Goal: Task Accomplishment & Management: Use online tool/utility

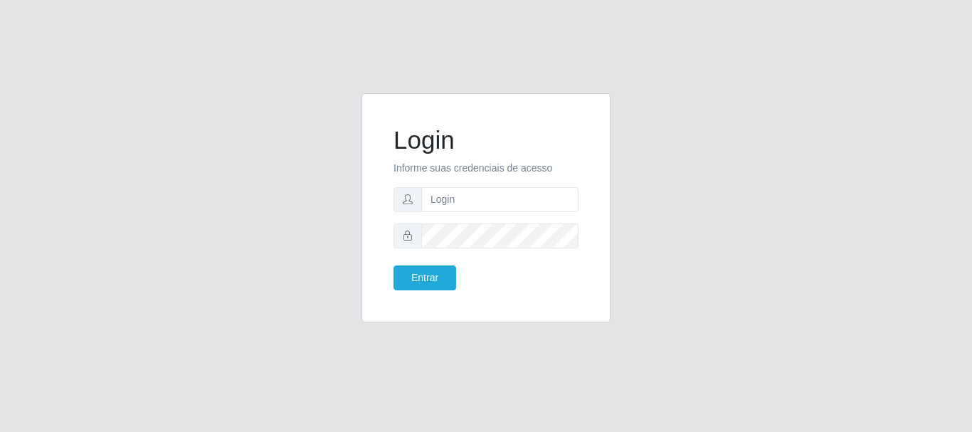
click at [439, 165] on p "Informe suas credenciais de acesso" at bounding box center [486, 168] width 185 height 15
drag, startPoint x: 440, startPoint y: 193, endPoint x: 451, endPoint y: 209, distance: 19.4
click at [440, 193] on input "text" at bounding box center [499, 199] width 157 height 25
type input "Ubiratan@confglacer"
click at [412, 290] on button "Entrar" at bounding box center [425, 278] width 63 height 25
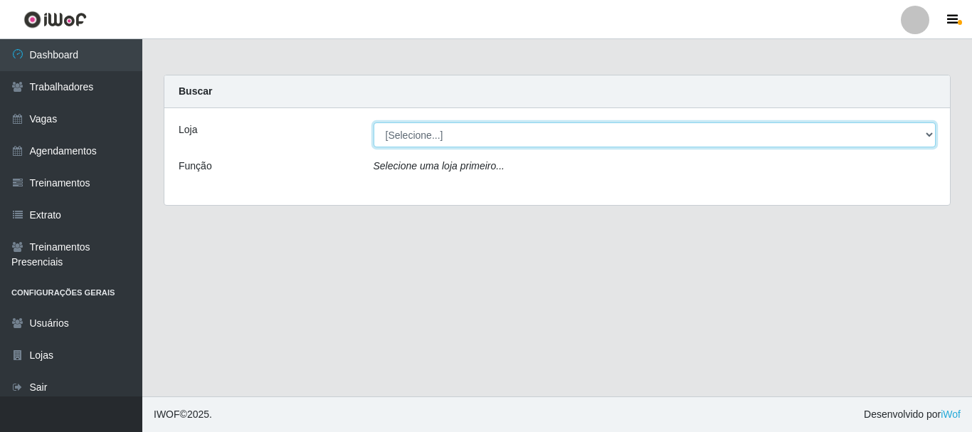
click at [471, 137] on select "[Selecione...] Glace Real Confeitaria" at bounding box center [655, 134] width 563 height 25
select select "445"
click at [374, 122] on select "[Selecione...] Glace Real Confeitaria" at bounding box center [655, 134] width 563 height 25
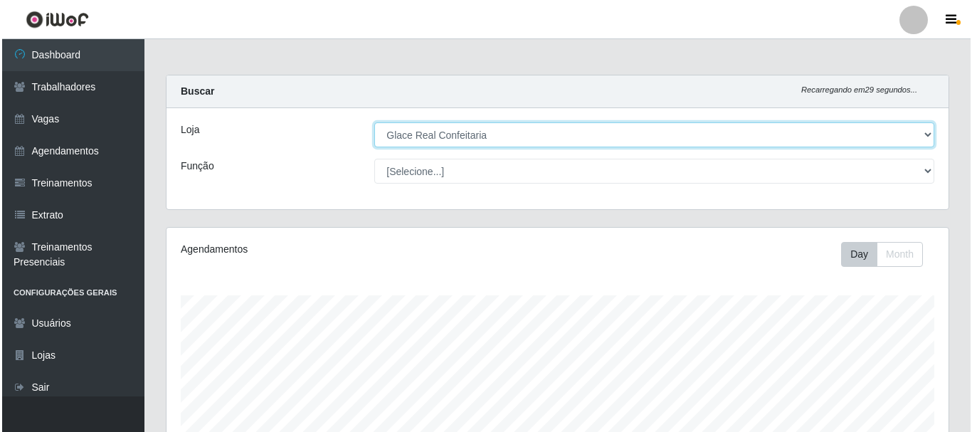
scroll to position [323, 0]
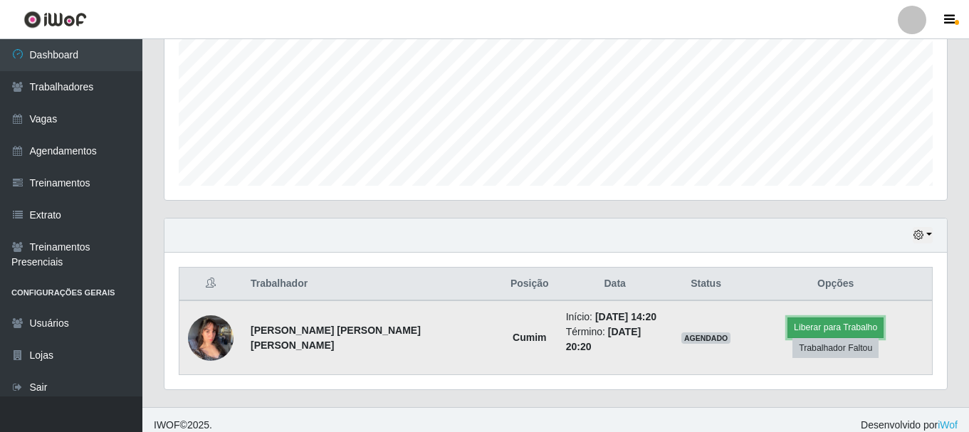
click at [787, 331] on button "Liberar para Trabalho" at bounding box center [835, 328] width 96 height 20
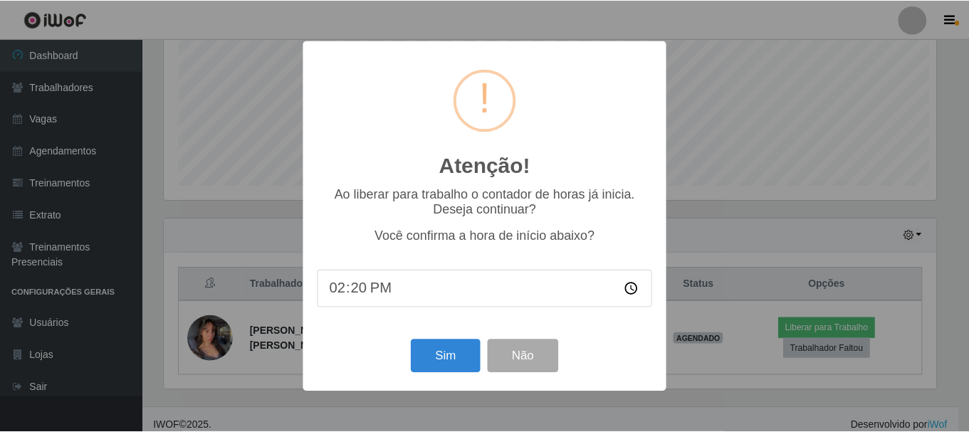
scroll to position [295, 775]
click at [443, 362] on button "Sim" at bounding box center [446, 356] width 69 height 33
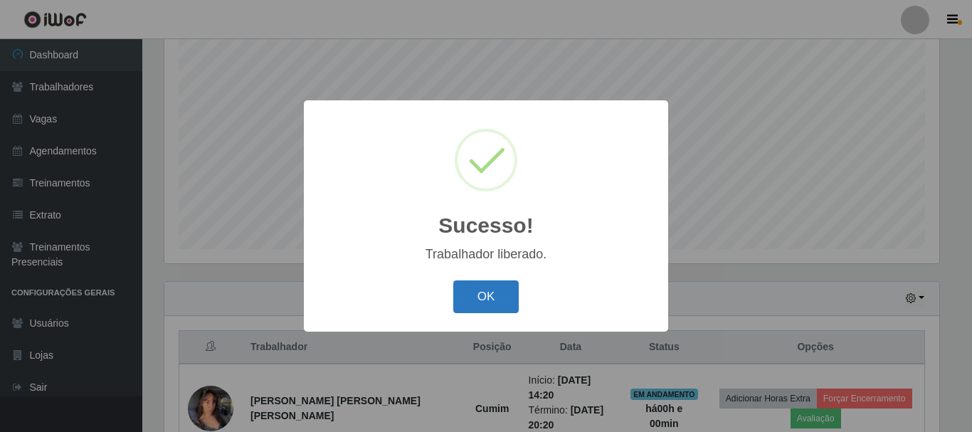
click at [490, 287] on button "OK" at bounding box center [486, 296] width 66 height 33
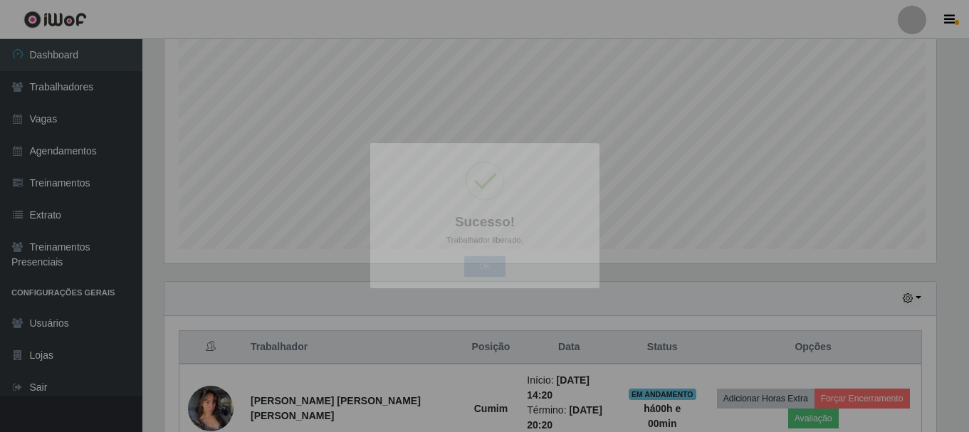
scroll to position [295, 782]
